Goal: Task Accomplishment & Management: Complete application form

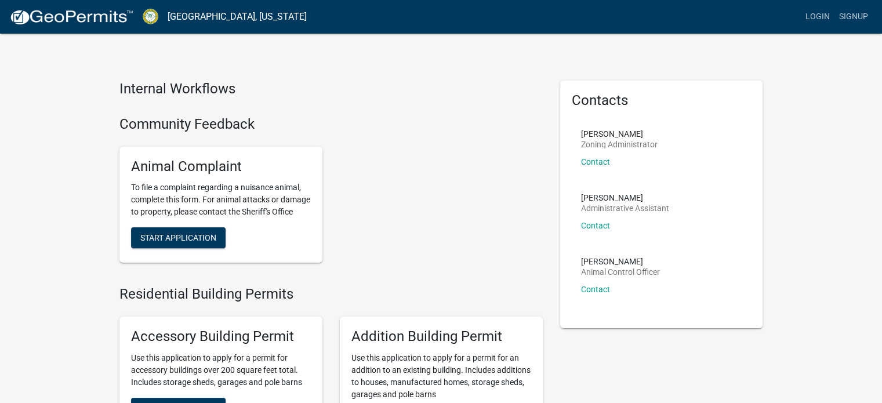
scroll to position [2, 0]
click at [190, 241] on button "Start Application" at bounding box center [178, 238] width 95 height 21
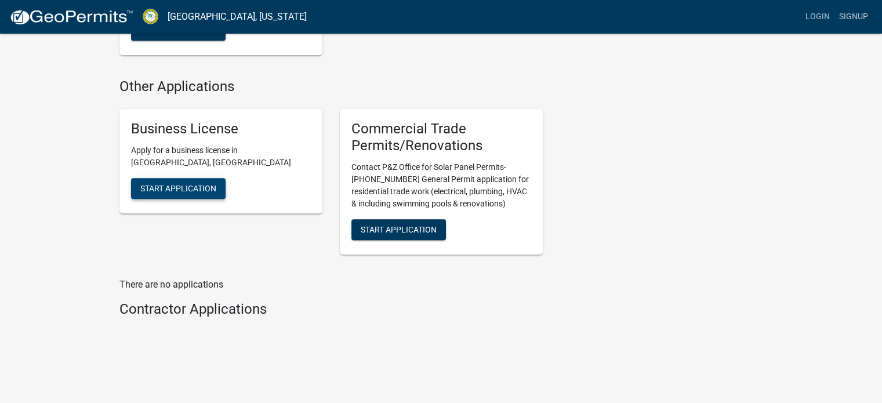
scroll to position [1173, 0]
click at [204, 192] on span "Start Application" at bounding box center [178, 187] width 76 height 9
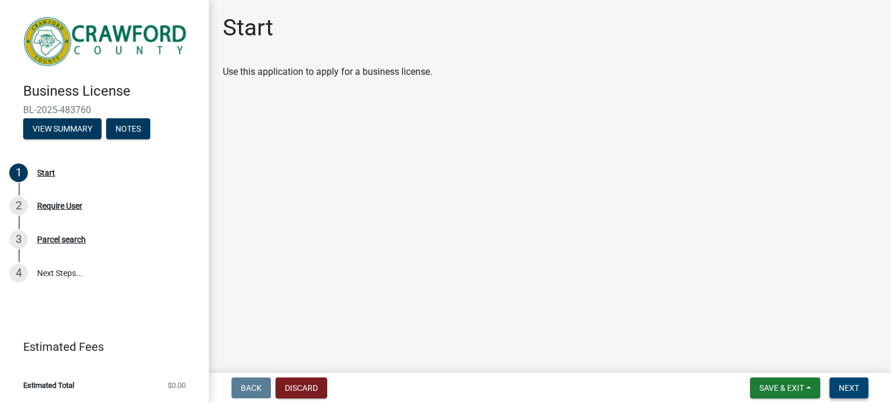
click at [858, 385] on span "Next" at bounding box center [849, 388] width 20 height 9
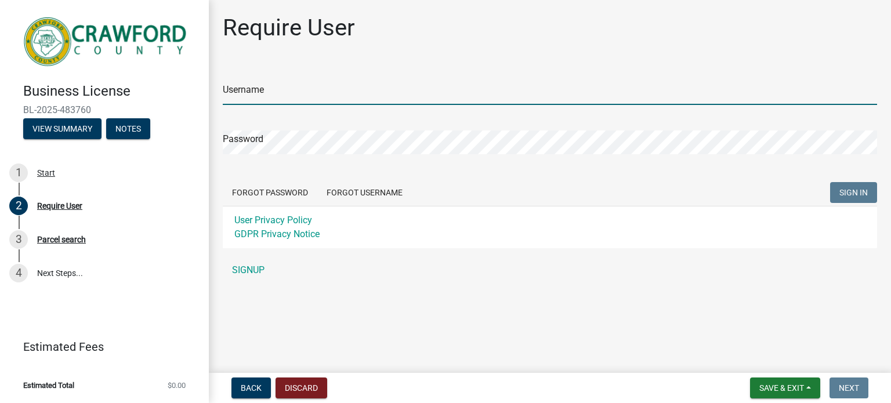
click at [272, 87] on input "Username" at bounding box center [550, 93] width 654 height 24
type input "jhaysbaer@gmail.com"
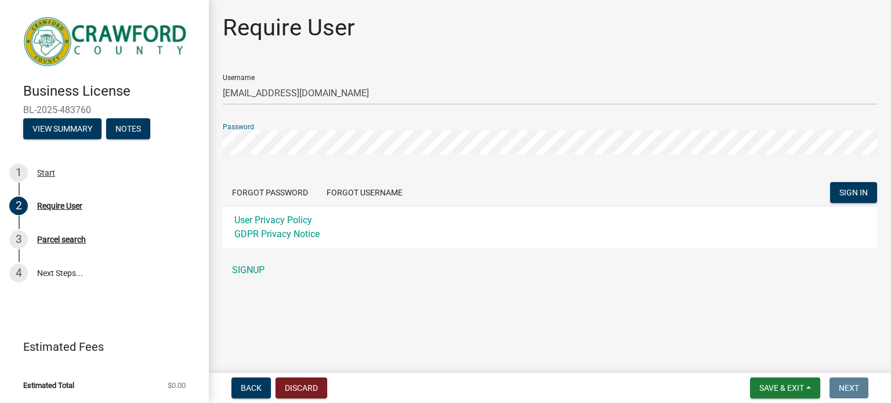
click at [830, 182] on button "SIGN IN" at bounding box center [853, 192] width 47 height 21
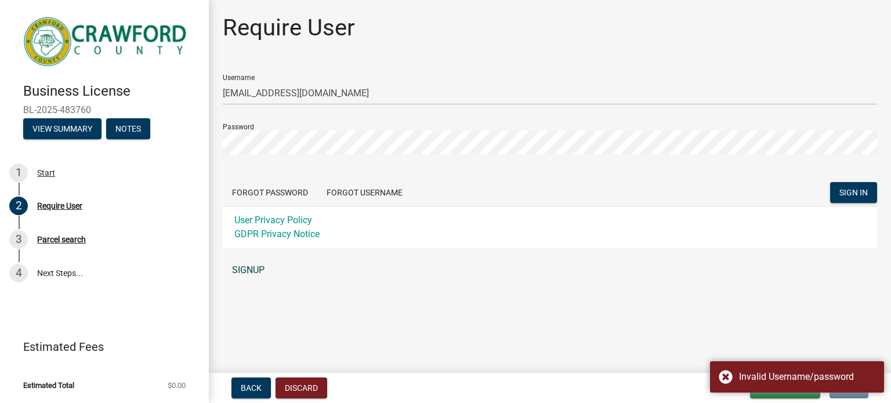
click at [247, 270] on link "SIGNUP" at bounding box center [550, 270] width 654 height 23
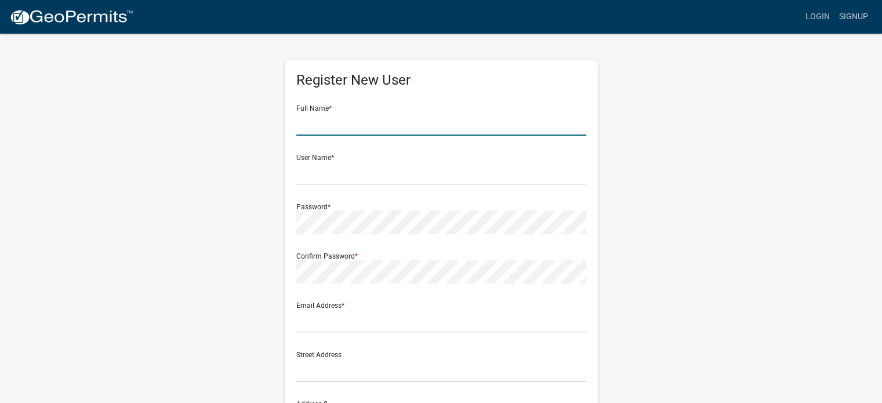
click at [410, 129] on input "text" at bounding box center [441, 124] width 290 height 24
click at [404, 115] on input "text" at bounding box center [441, 124] width 290 height 24
type input "Justice Baer-Hays"
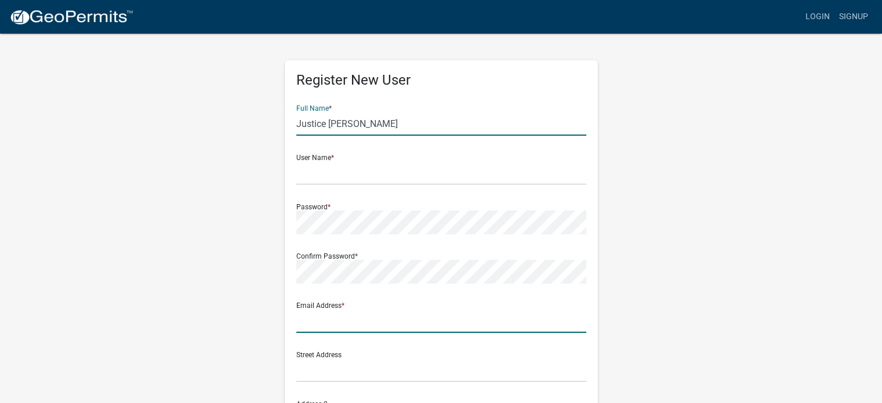
type input "jhaysbaer@gmail.com"
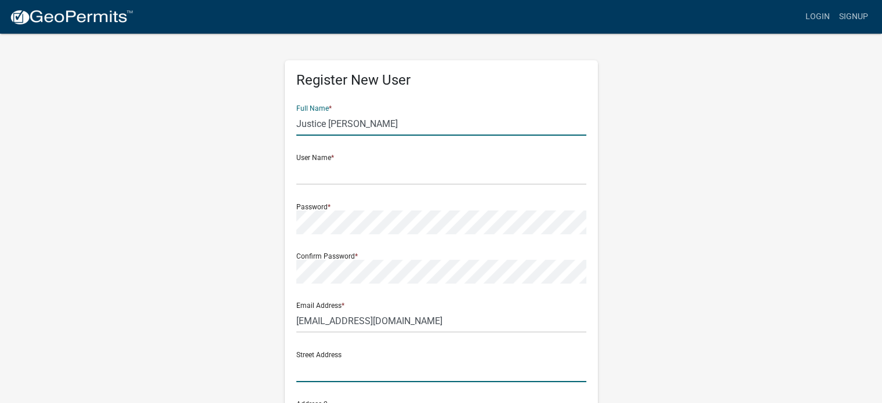
type input "45 Oak Ln"
type input "MUSELLA"
type input "GA"
type input "31066"
type input "4046174375"
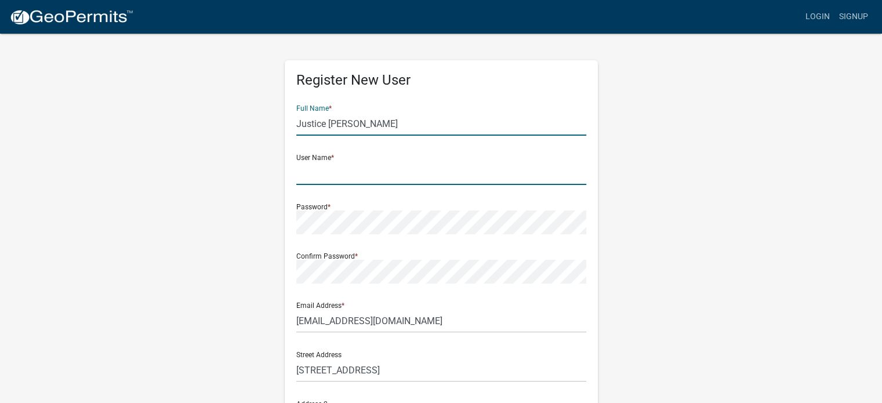
click at [351, 177] on input "text" at bounding box center [441, 173] width 290 height 24
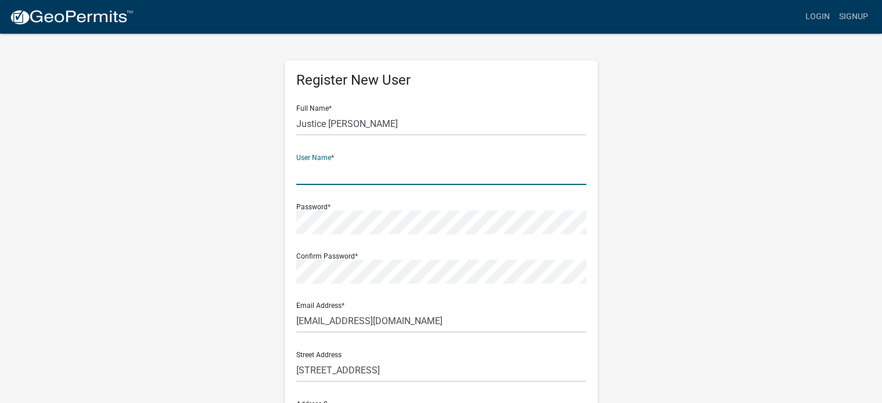
type input "jbaerhays123"
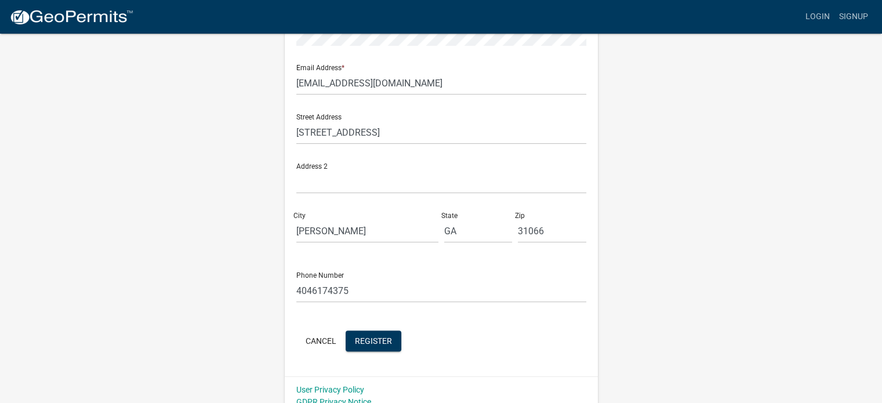
scroll to position [249, 0]
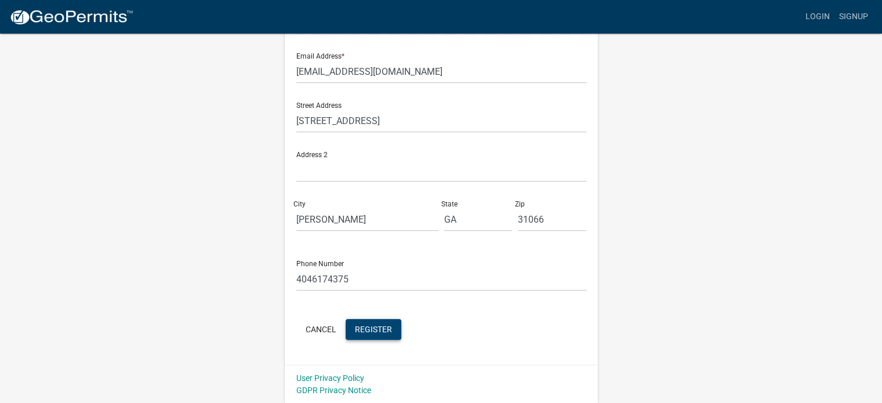
click at [371, 338] on button "Register" at bounding box center [374, 329] width 56 height 21
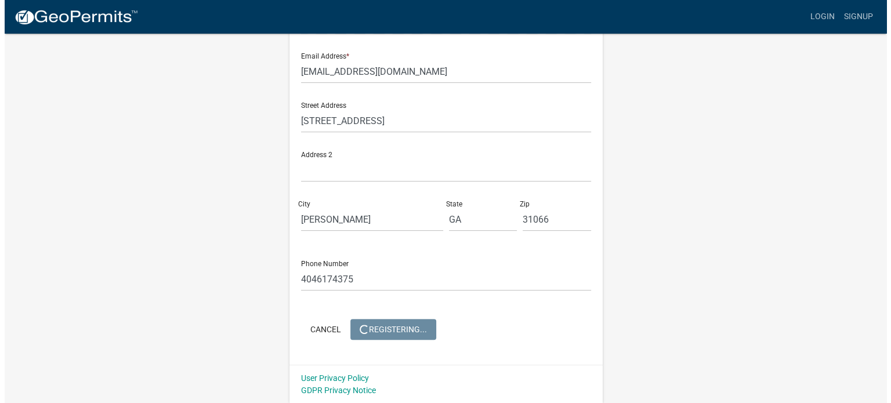
scroll to position [0, 0]
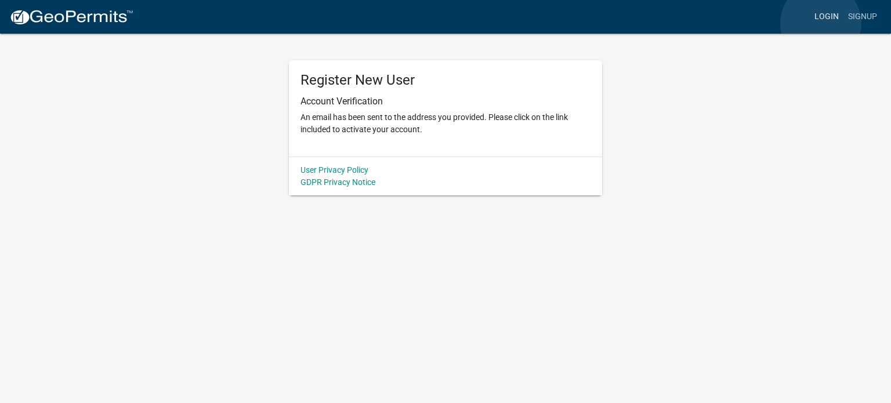
click at [821, 23] on link "Login" at bounding box center [827, 17] width 34 height 22
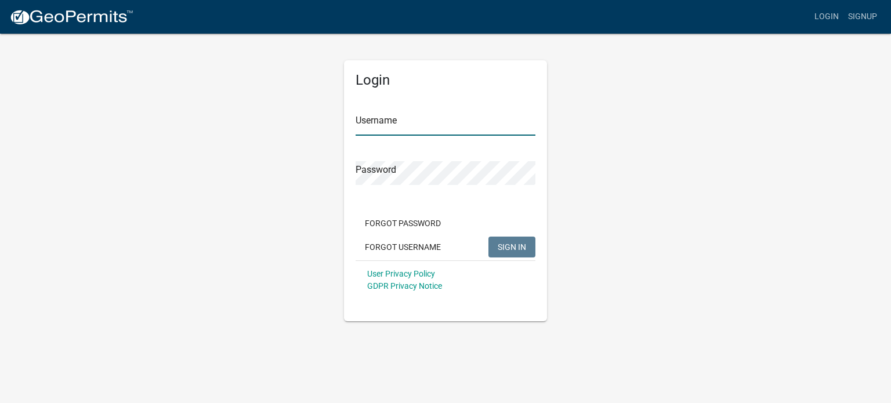
click at [413, 128] on input "Username" at bounding box center [446, 124] width 180 height 24
click at [498, 250] on span "SIGN IN" at bounding box center [512, 246] width 28 height 9
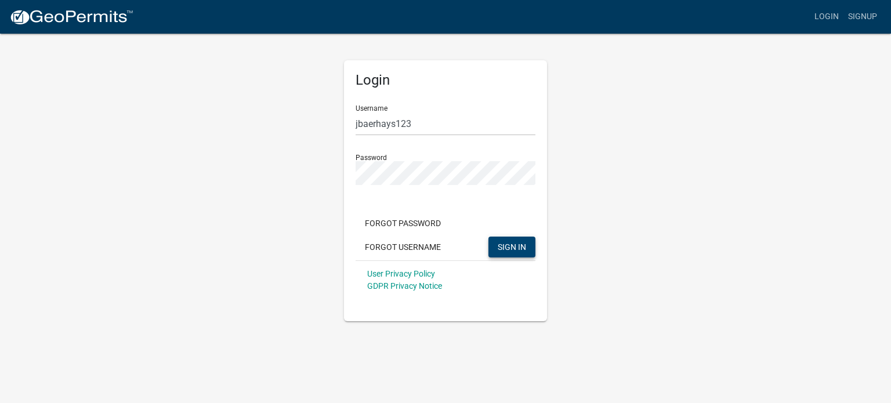
click at [506, 241] on button "SIGN IN" at bounding box center [512, 247] width 47 height 21
click at [453, 186] on form "Username jbaerhays123 Password Forgot Password Forgot Username SIGN IN User Pri…" at bounding box center [446, 198] width 180 height 204
click at [512, 254] on button "SIGN IN" at bounding box center [512, 247] width 47 height 21
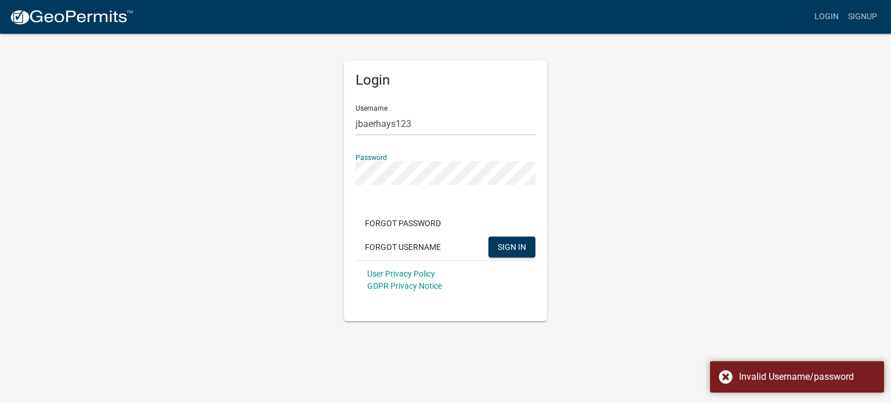
click at [85, 112] on app-login-view "more_horiz Login Signup Login Username jbaerhays123 Password Forgot Password Fo…" at bounding box center [445, 160] width 891 height 321
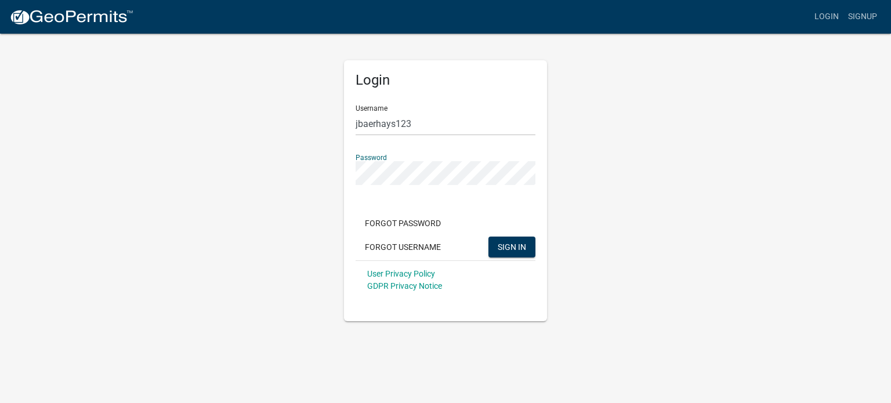
click at [489, 237] on button "SIGN IN" at bounding box center [512, 247] width 47 height 21
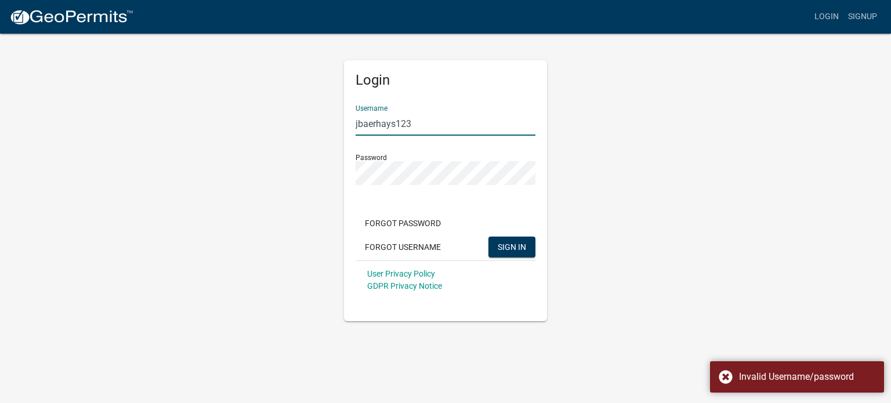
drag, startPoint x: 424, startPoint y: 124, endPoint x: 142, endPoint y: 75, distance: 286.2
click at [142, 75] on div "Login Username jbaerhays123 Password Forgot Password Forgot Username SIGN IN Us…" at bounding box center [445, 176] width 661 height 289
type input "jhaysbaer@gmail.com"
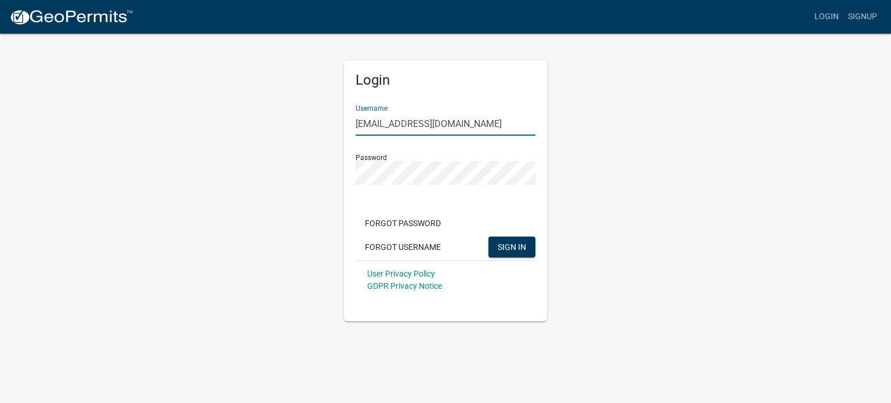
click at [504, 227] on div "Forgot Password Forgot Username SIGN IN" at bounding box center [446, 237] width 180 height 48
click at [494, 245] on button "SIGN IN" at bounding box center [512, 247] width 47 height 21
